Goal: Find specific fact: Find specific fact

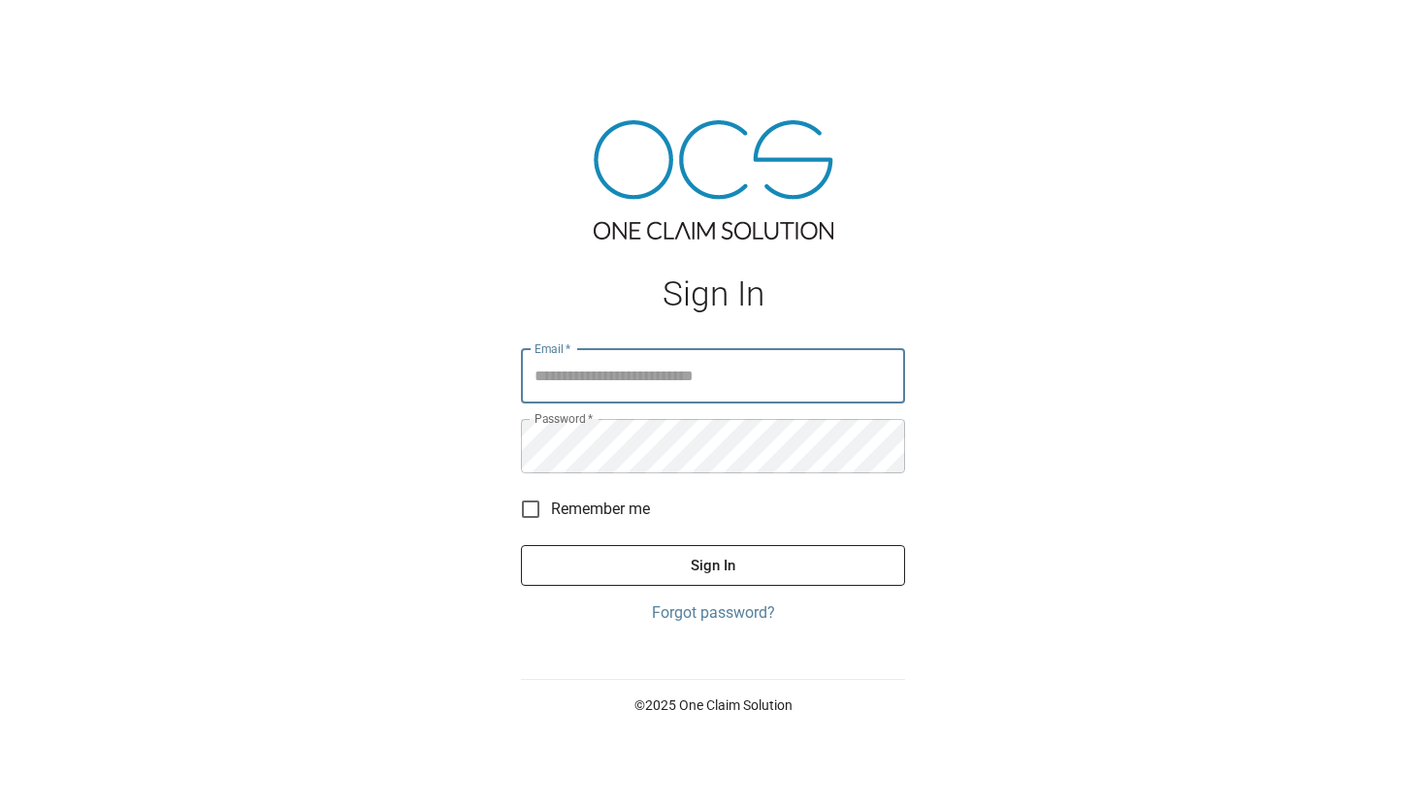
click at [571, 387] on input "Email   *" at bounding box center [713, 376] width 384 height 54
type input "**********"
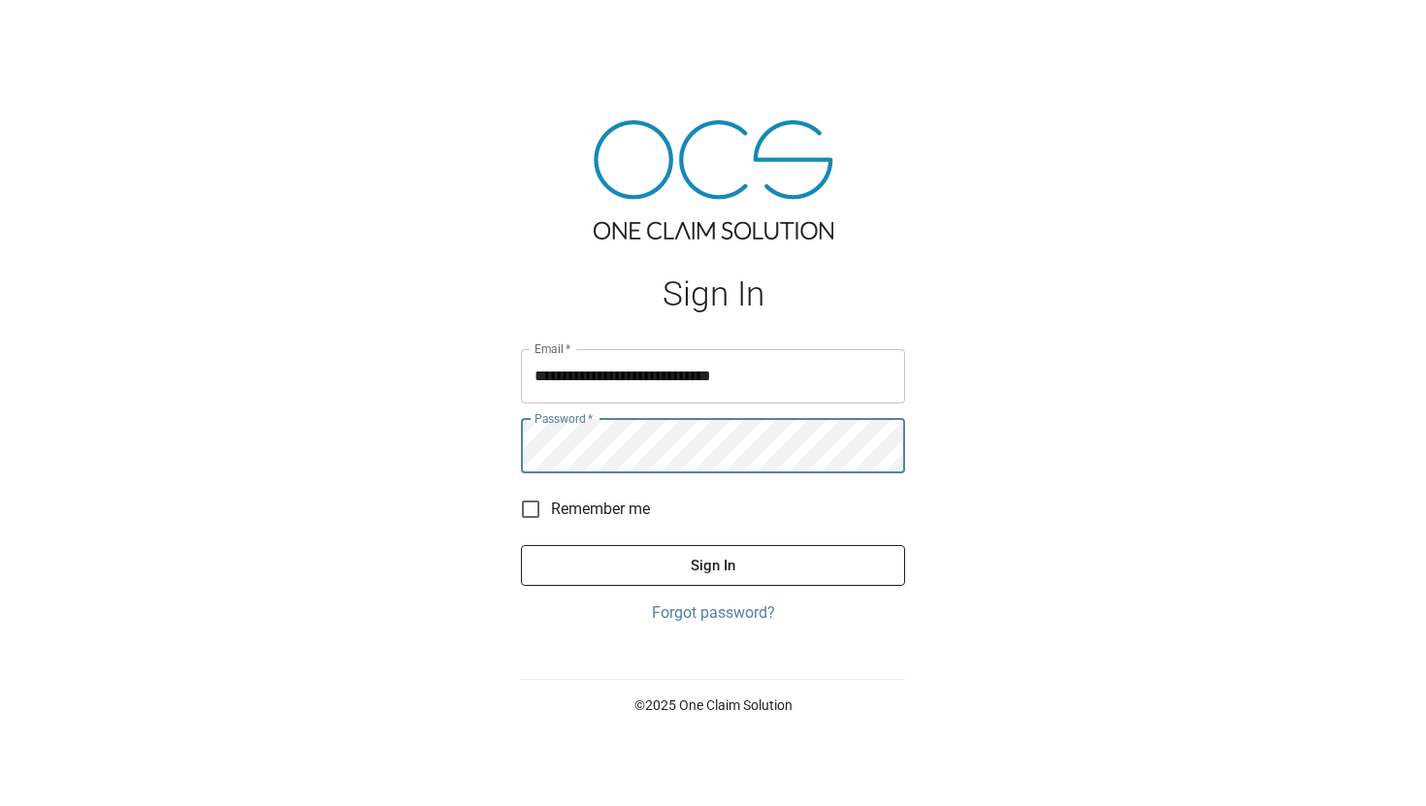
click at [521, 545] on button "Sign In" at bounding box center [713, 565] width 384 height 41
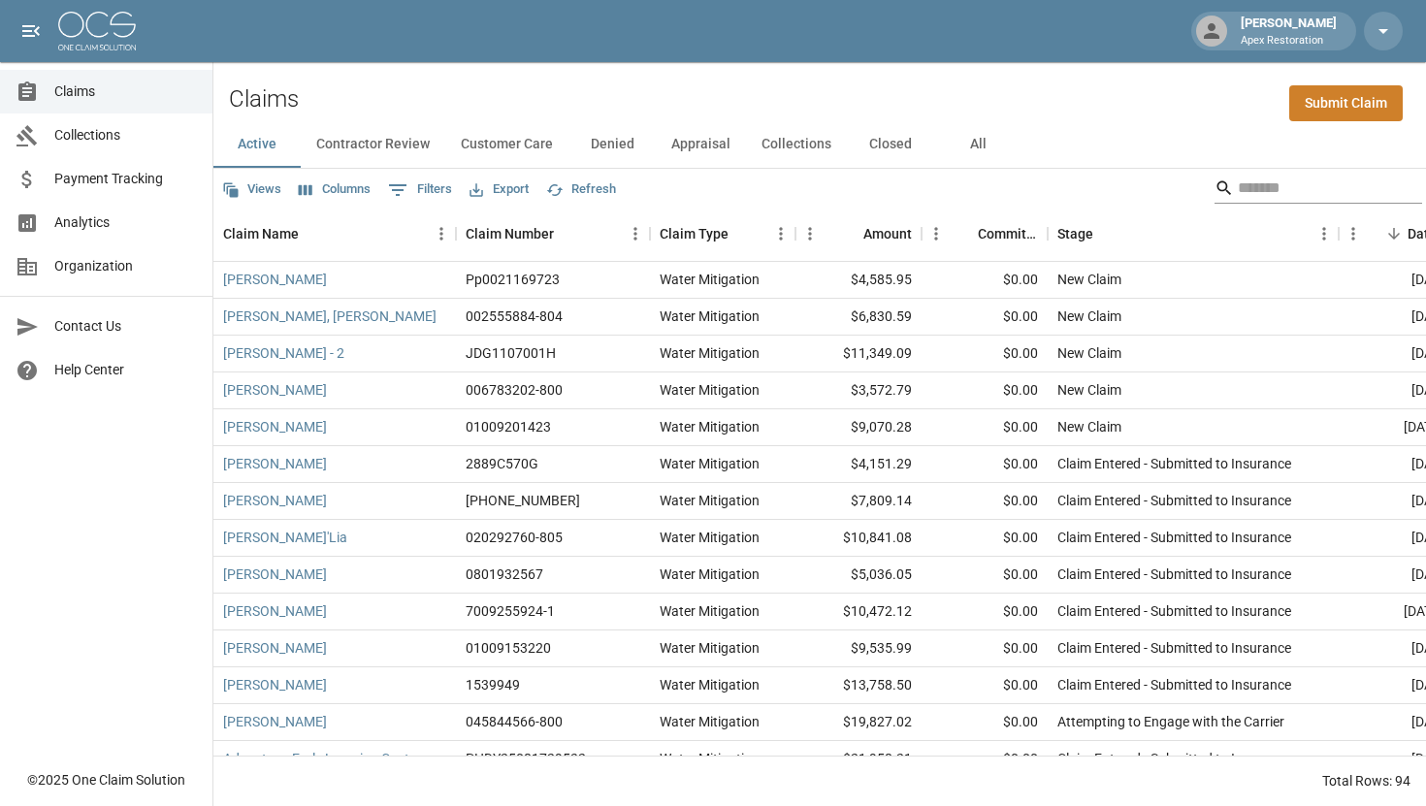
click at [1250, 188] on input "Search" at bounding box center [1315, 188] width 155 height 31
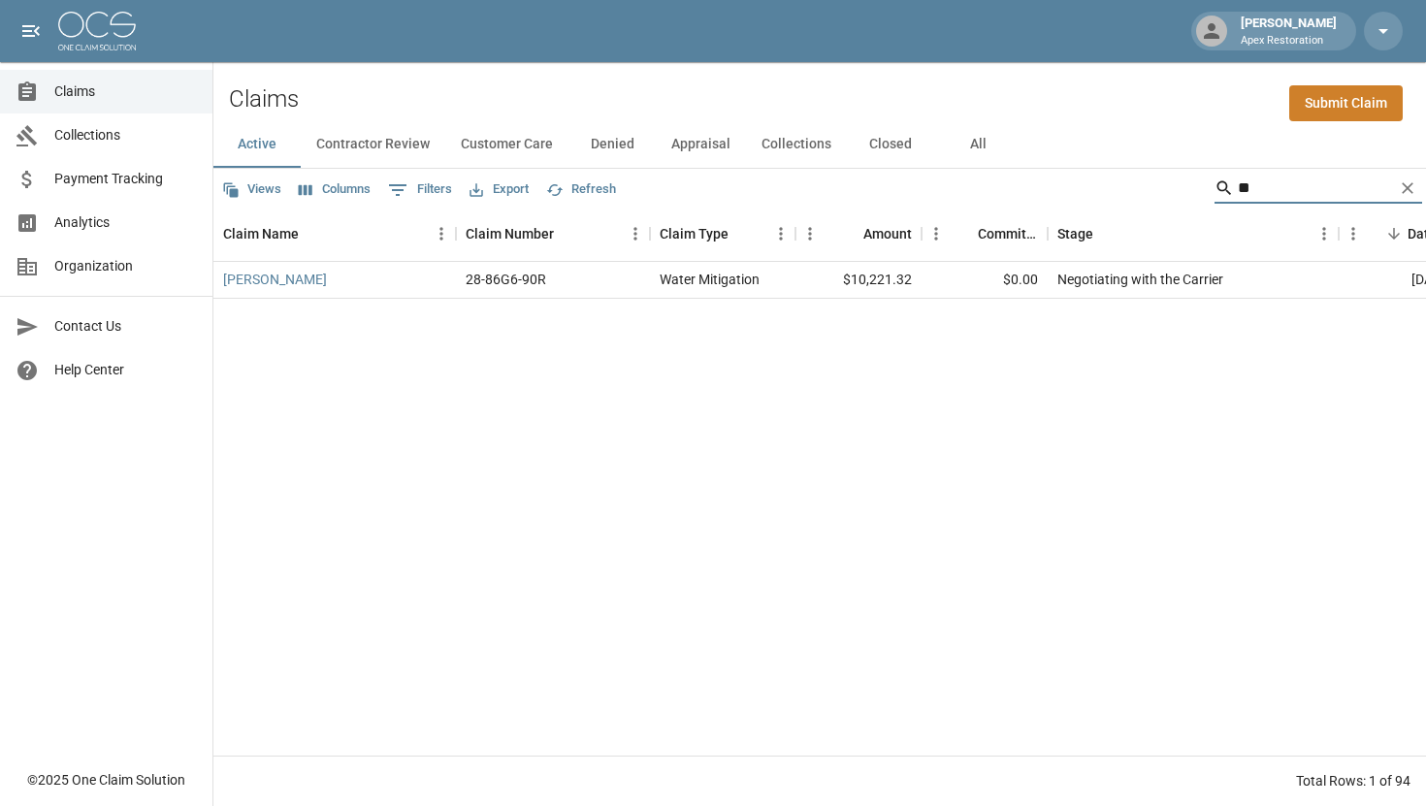
type input "*"
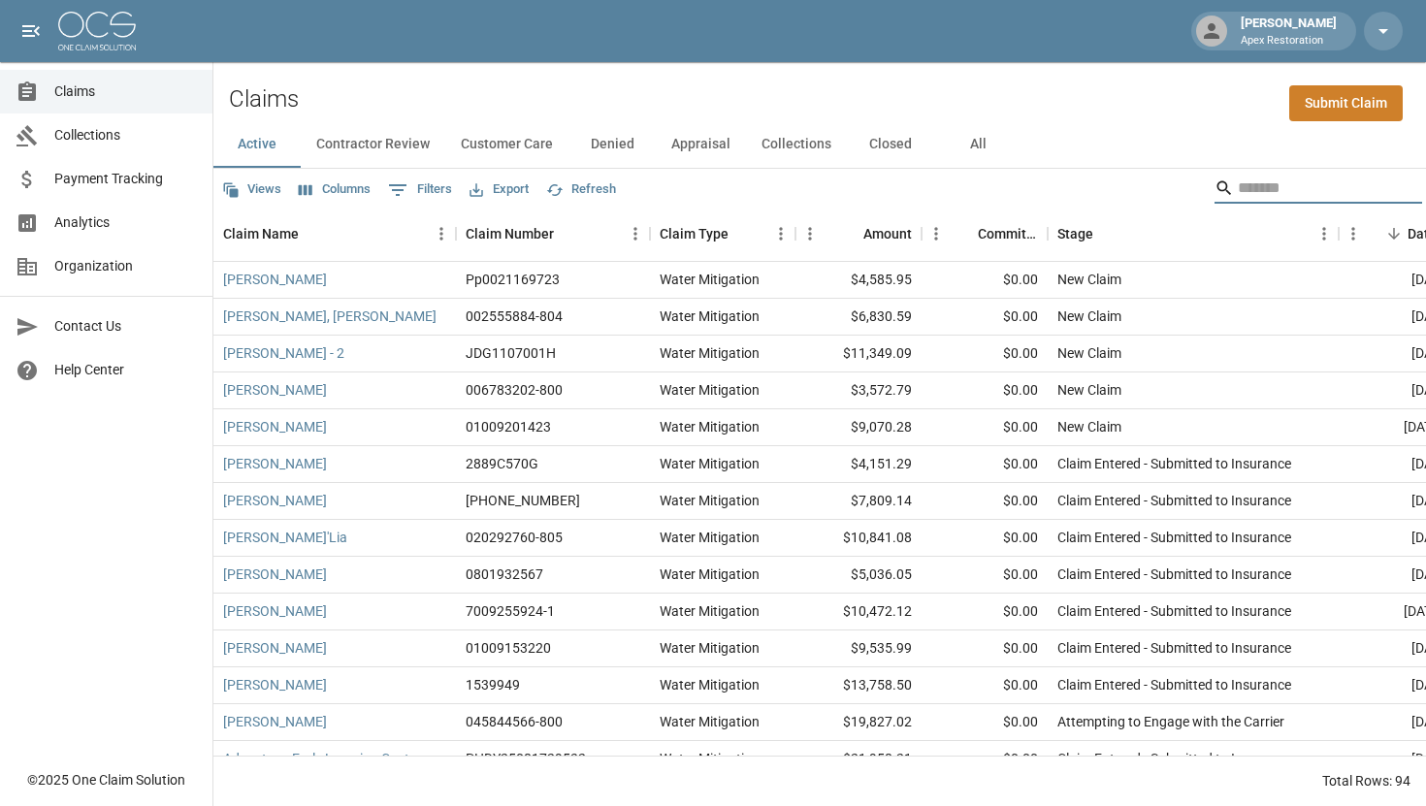
click at [966, 141] on button "All" at bounding box center [977, 144] width 87 height 47
click at [1266, 184] on input "Search" at bounding box center [1315, 188] width 155 height 31
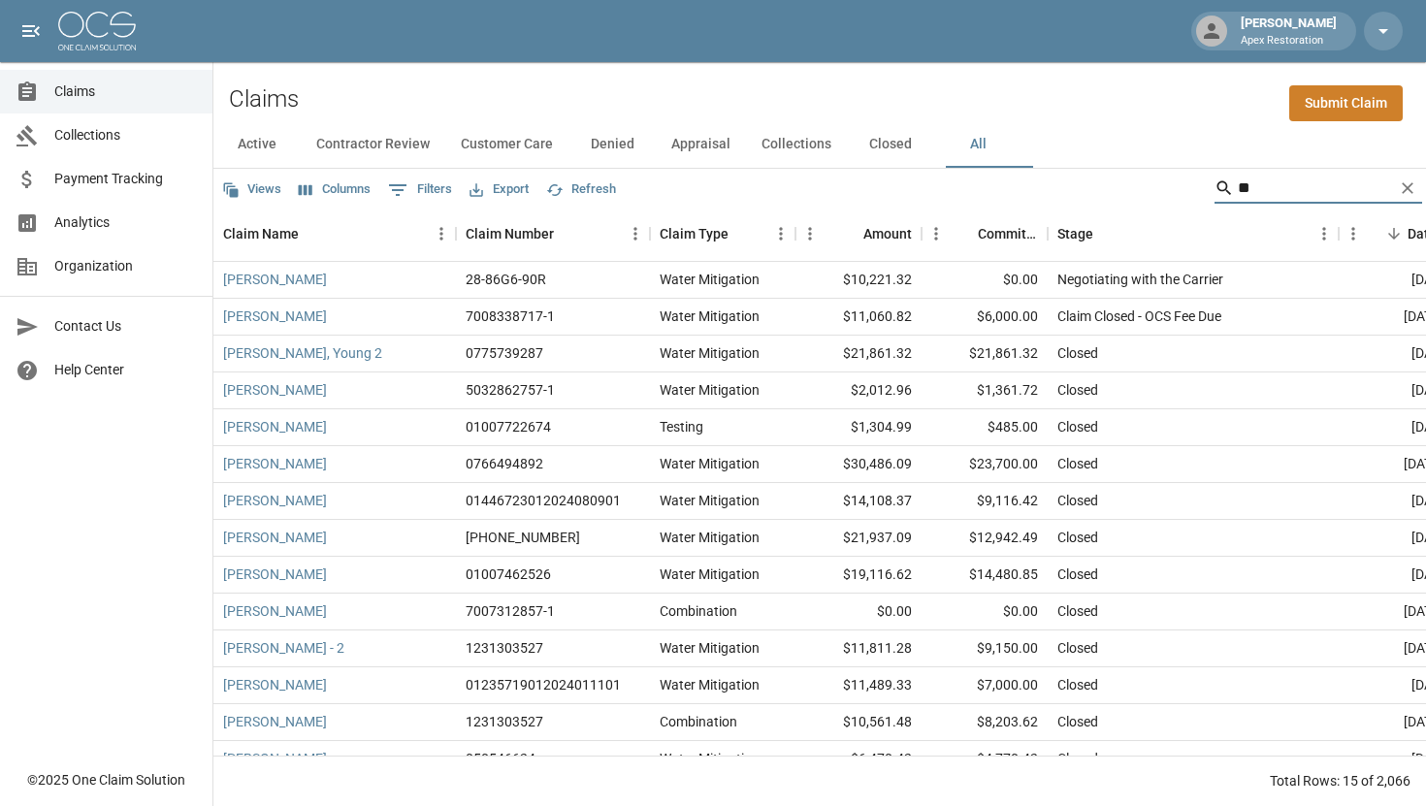
type input "*"
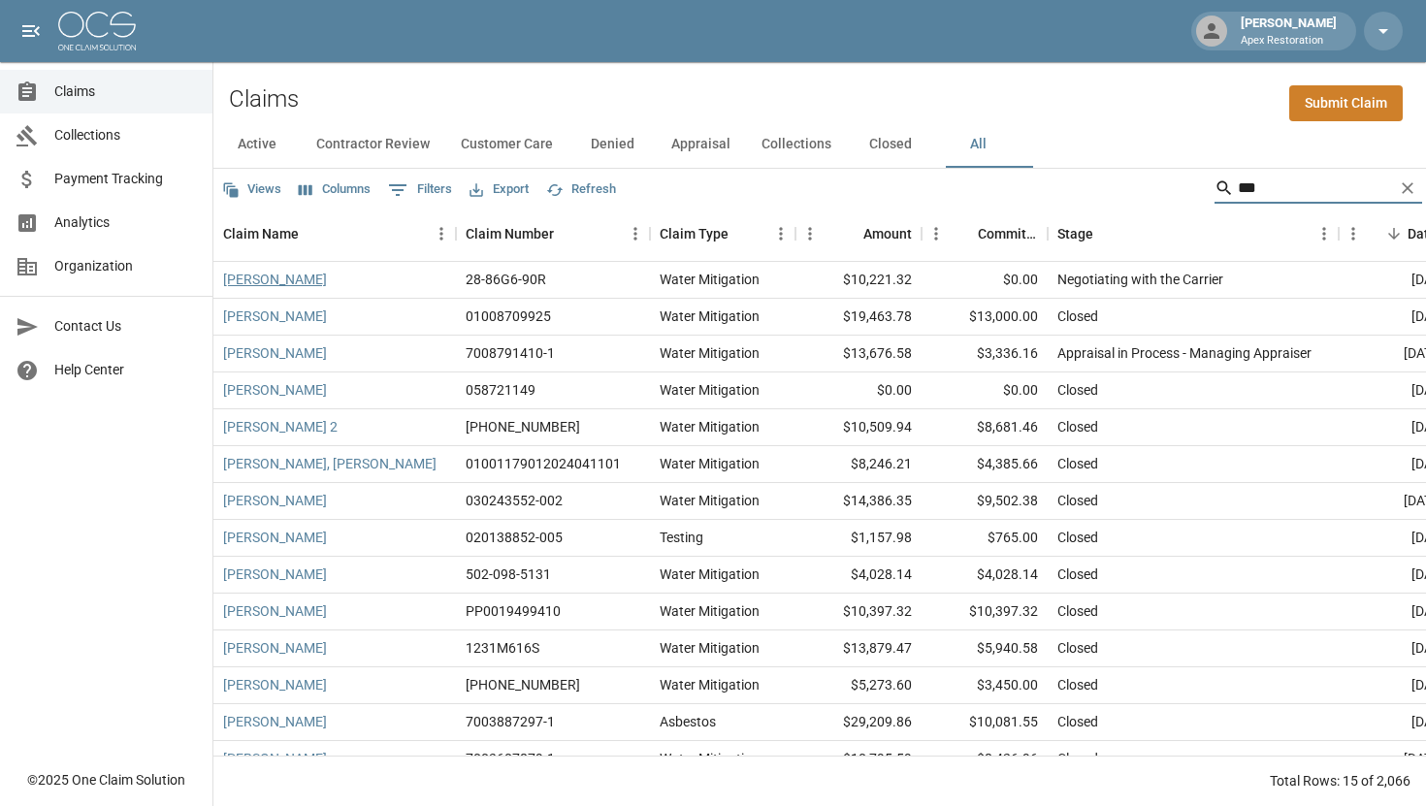
type input "***"
click at [241, 284] on link "[PERSON_NAME]" at bounding box center [275, 279] width 104 height 19
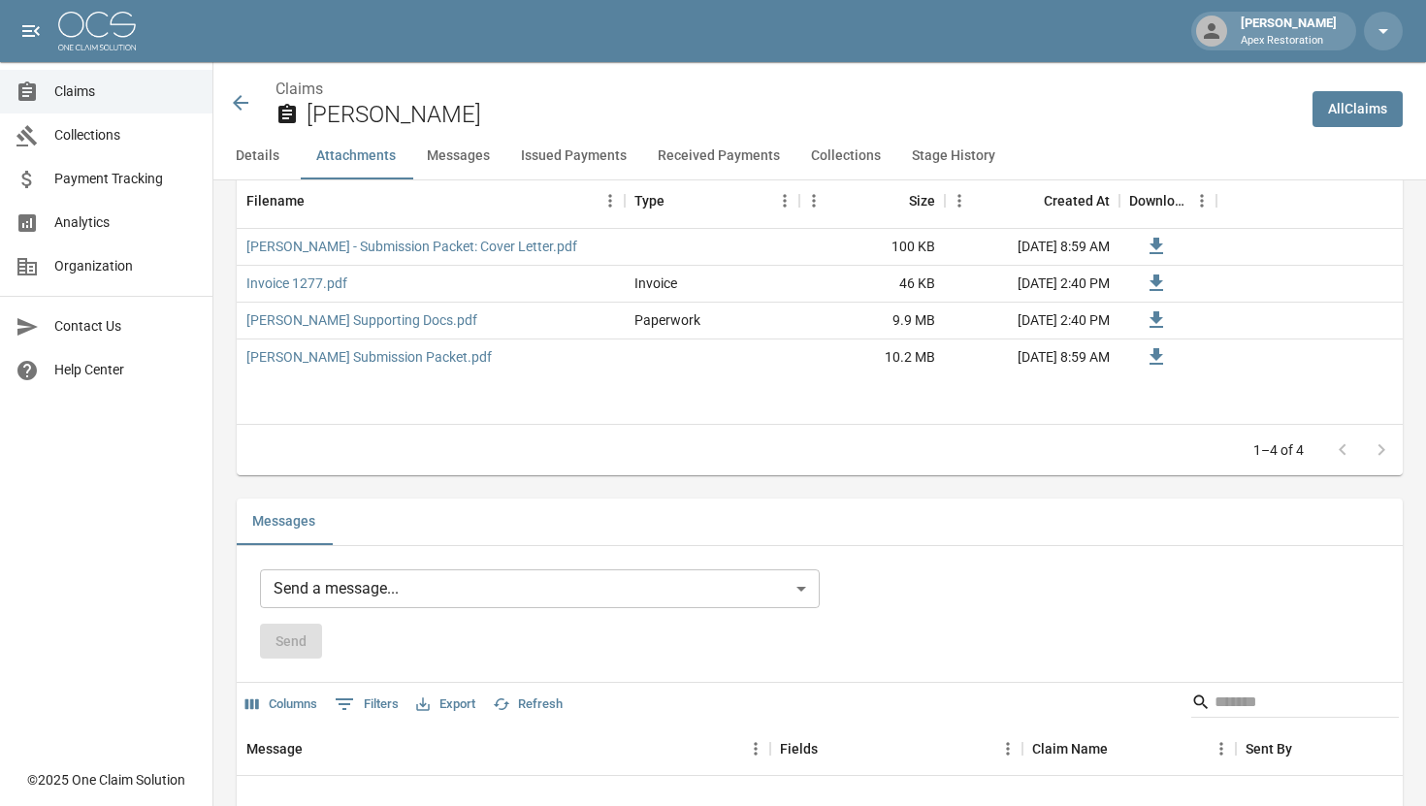
scroll to position [1195, 0]
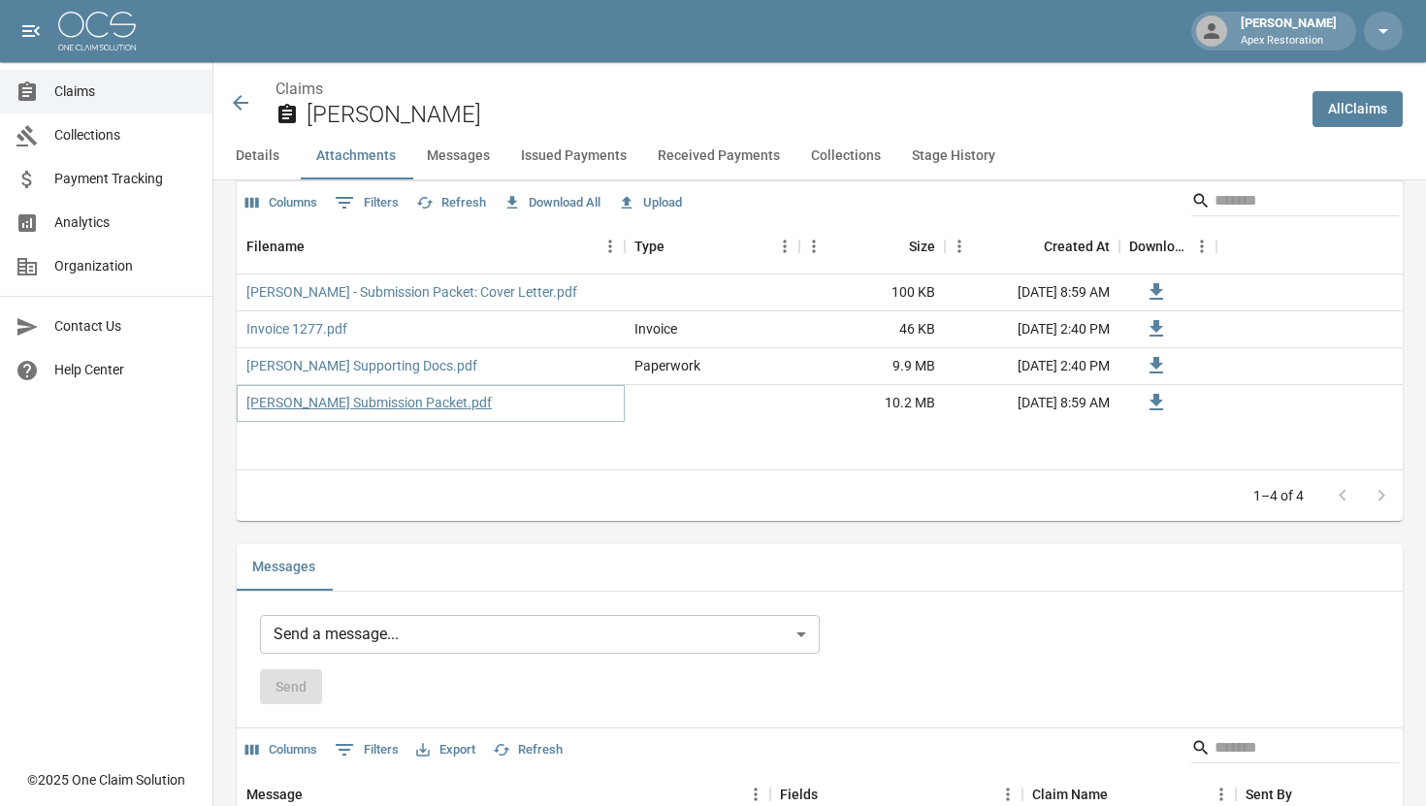
click at [372, 401] on link "[PERSON_NAME] Submission Packet.pdf" at bounding box center [369, 402] width 246 height 19
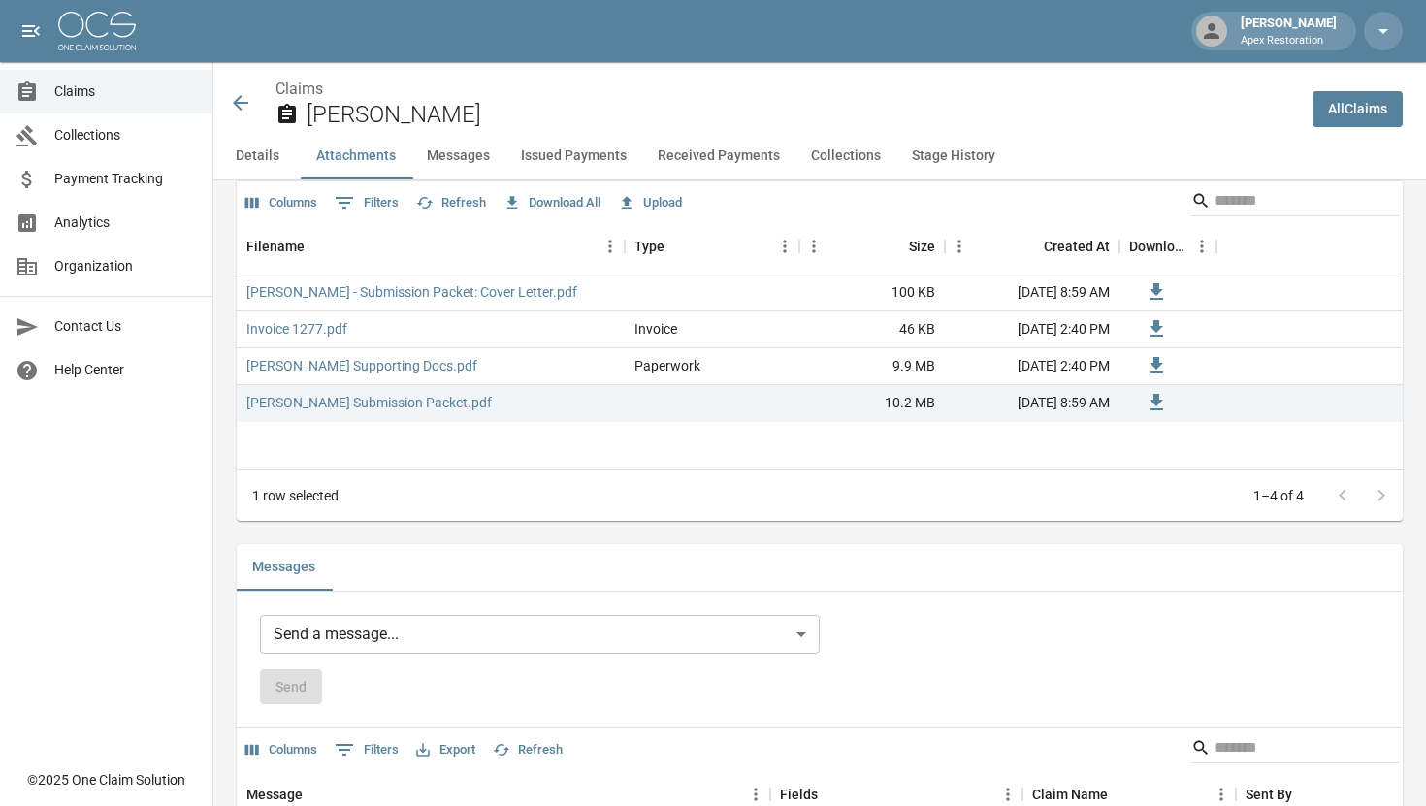
click at [243, 108] on icon at bounding box center [240, 102] width 23 height 23
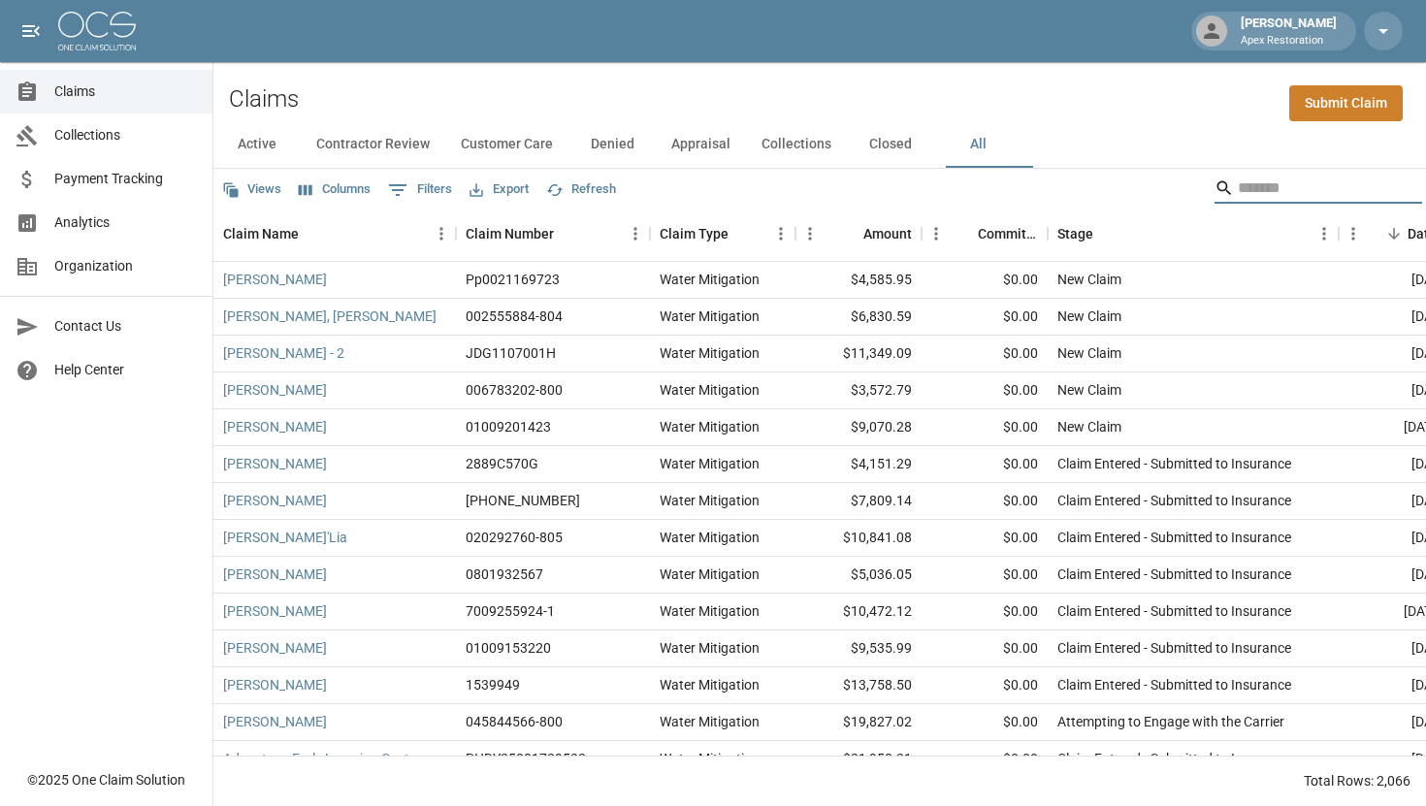
click at [1238, 183] on input "Search" at bounding box center [1315, 188] width 155 height 31
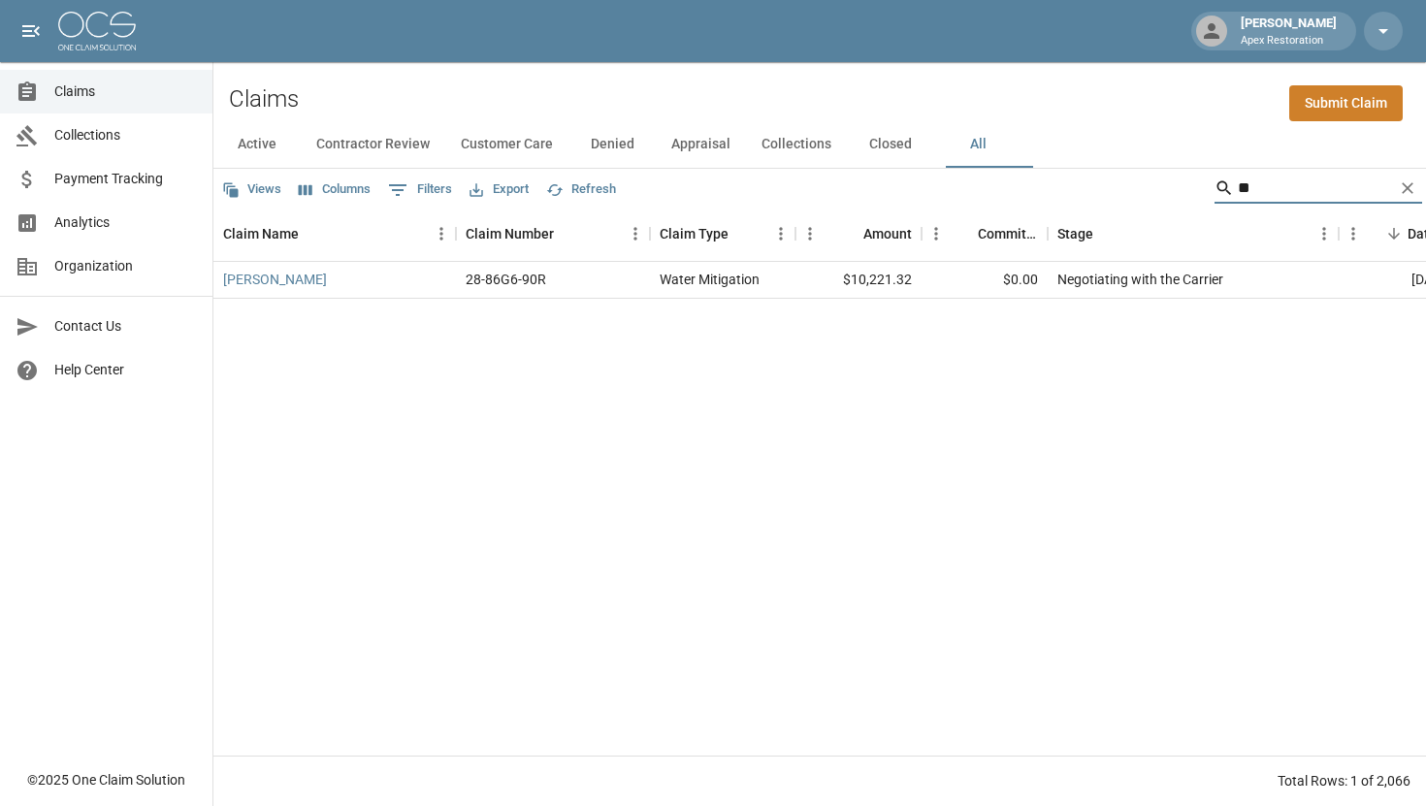
type input "*"
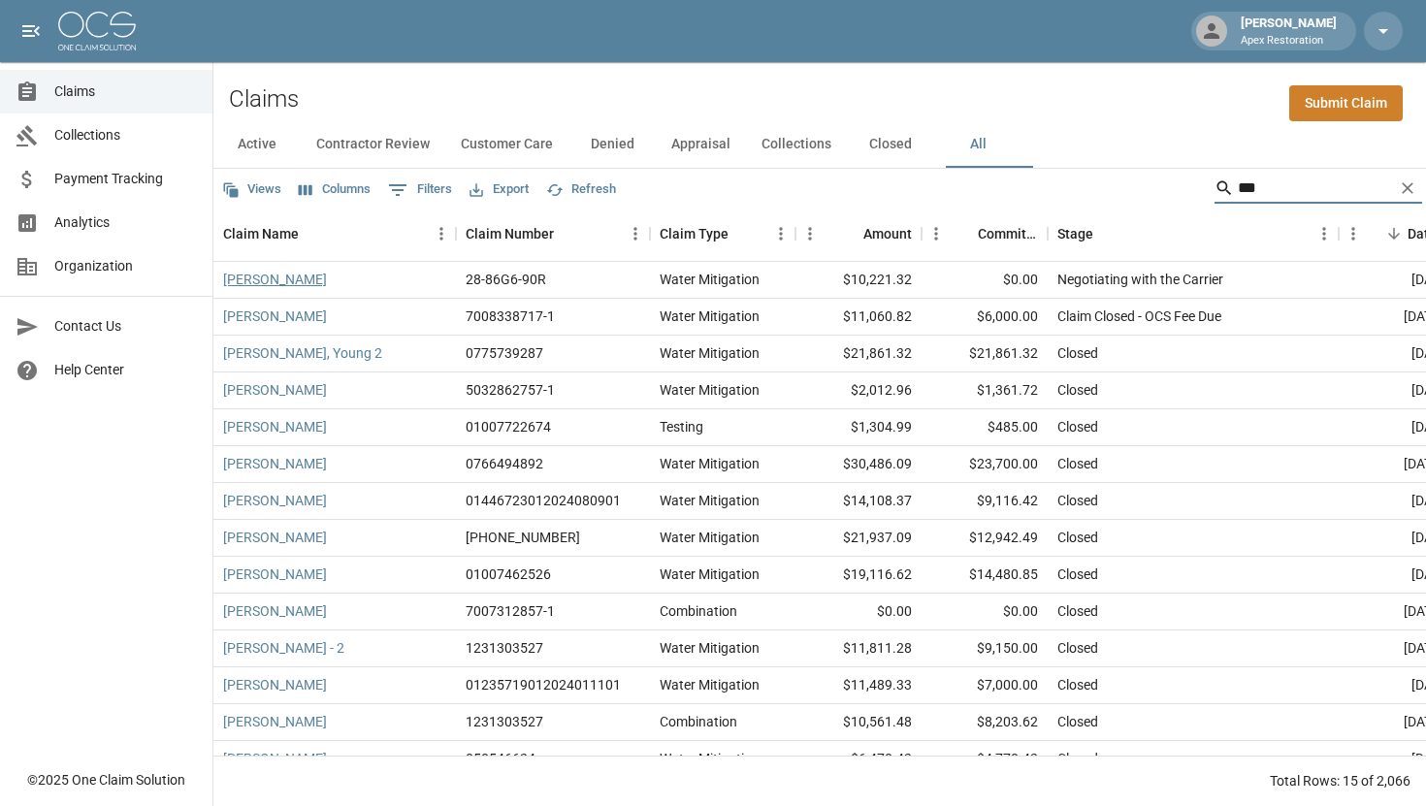
type input "***"
click at [244, 280] on link "[PERSON_NAME]" at bounding box center [275, 279] width 104 height 19
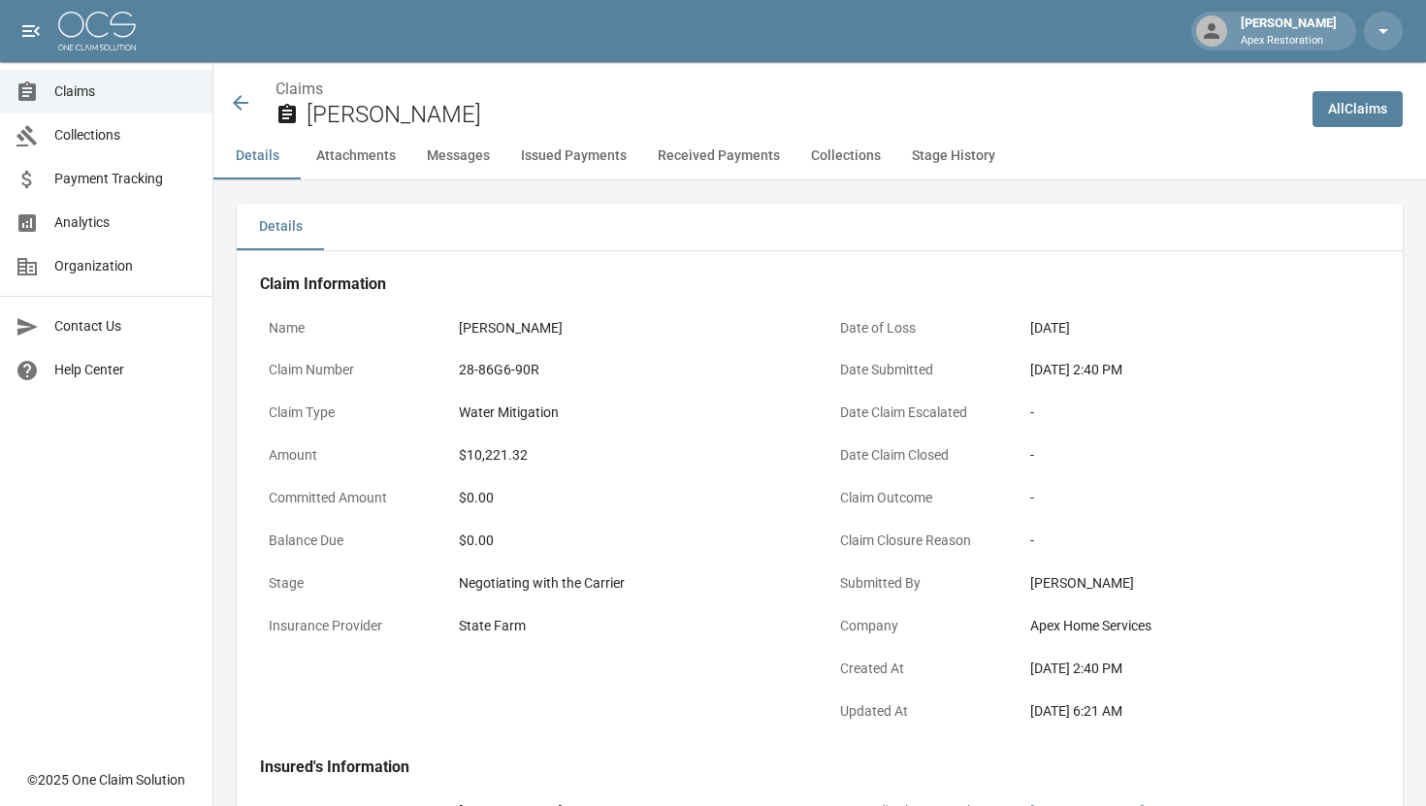
scroll to position [16, 0]
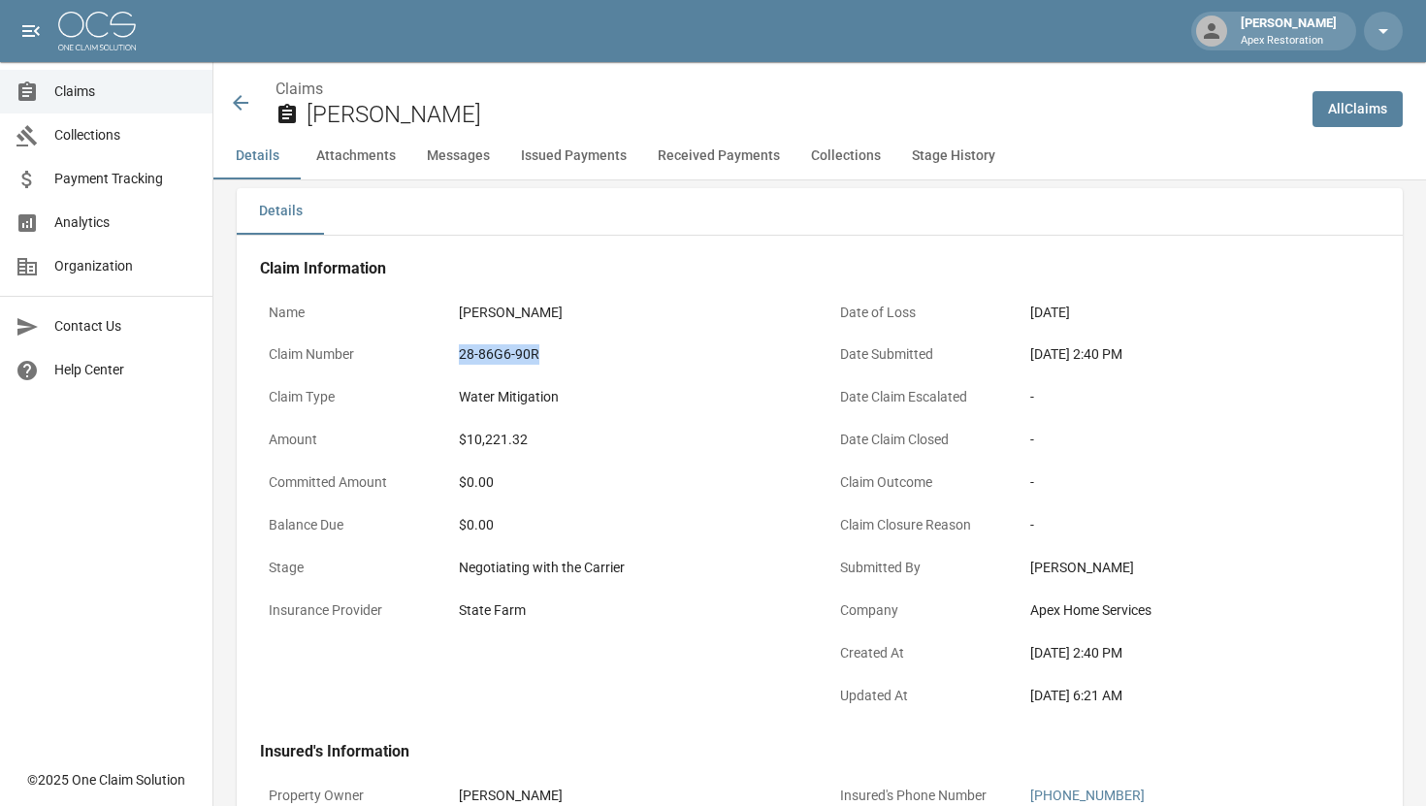
drag, startPoint x: 460, startPoint y: 353, endPoint x: 556, endPoint y: 352, distance: 96.1
click at [556, 352] on div "28-86G6-90R" at bounding box center [629, 354] width 341 height 20
copy div "28-86G6-90R"
